Goal: Communication & Community: Answer question/provide support

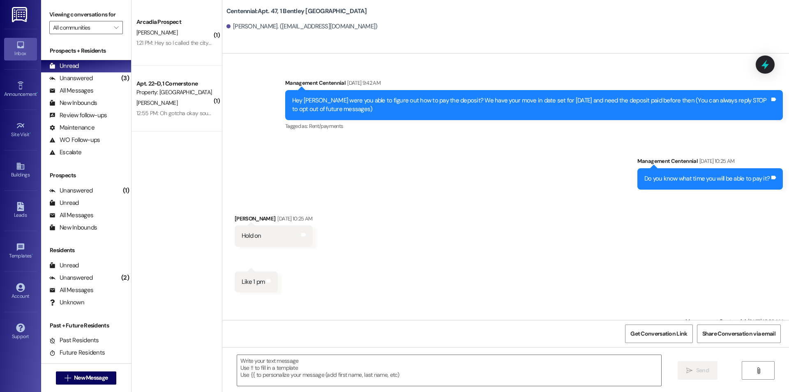
scroll to position [2528, 0]
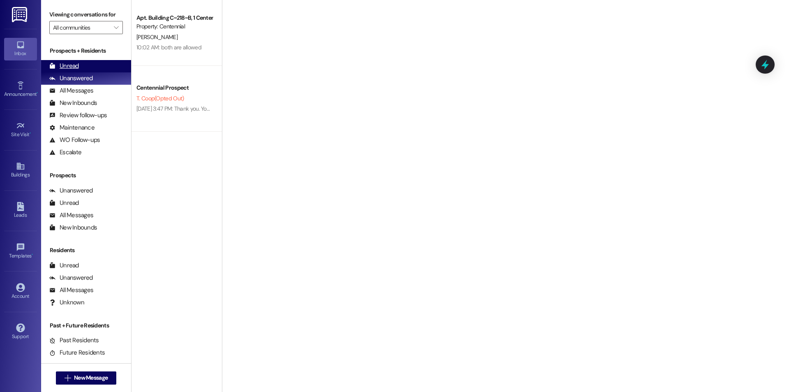
click at [73, 67] on div "Unread" at bounding box center [64, 66] width 30 height 9
